Goal: Transaction & Acquisition: Obtain resource

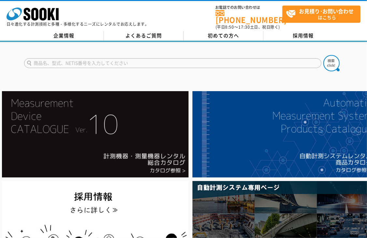
click at [125, 58] on input "text" at bounding box center [172, 63] width 297 height 10
type input "PLS-400L"
click at [331, 58] on img at bounding box center [331, 63] width 16 height 16
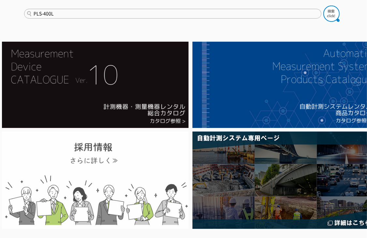
scroll to position [65, 0]
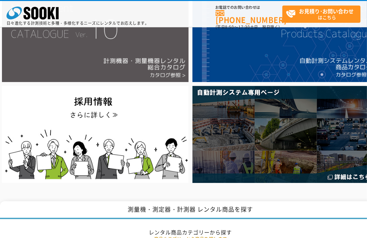
click at [148, 57] on img at bounding box center [95, 39] width 187 height 86
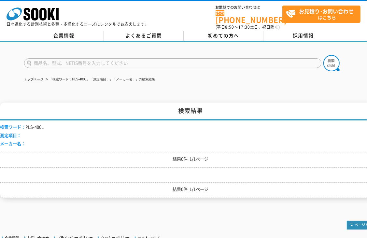
click at [136, 61] on input "text" at bounding box center [172, 63] width 297 height 10
paste input "PLS-400L-600"
type input "台はかり、PLS-400L-600"
click at [331, 60] on img at bounding box center [331, 63] width 16 height 16
click at [129, 59] on input "text" at bounding box center [172, 63] width 297 height 10
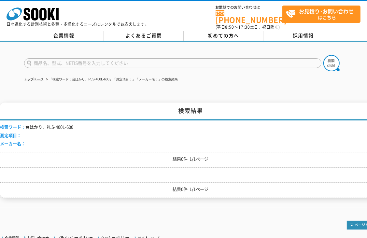
paste input "PLS-400L-600"
type input "PLS-400L-600"
click at [330, 58] on img at bounding box center [331, 63] width 16 height 16
click at [247, 104] on h1 "検索結果" at bounding box center [190, 112] width 381 height 18
